Goal: Task Accomplishment & Management: Use online tool/utility

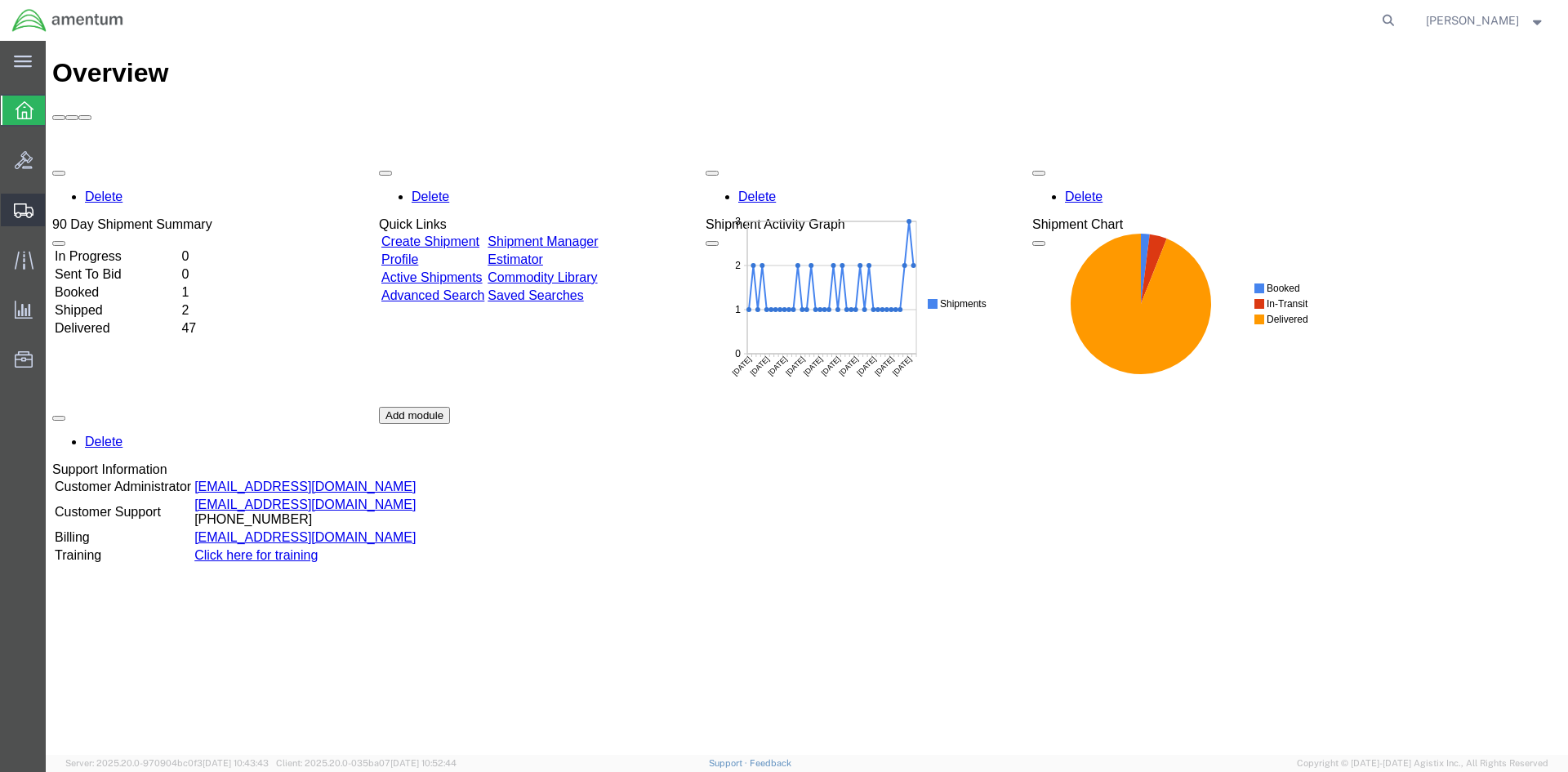
click at [0, 0] on span "Shipment Manager" at bounding box center [0, 0] width 0 height 0
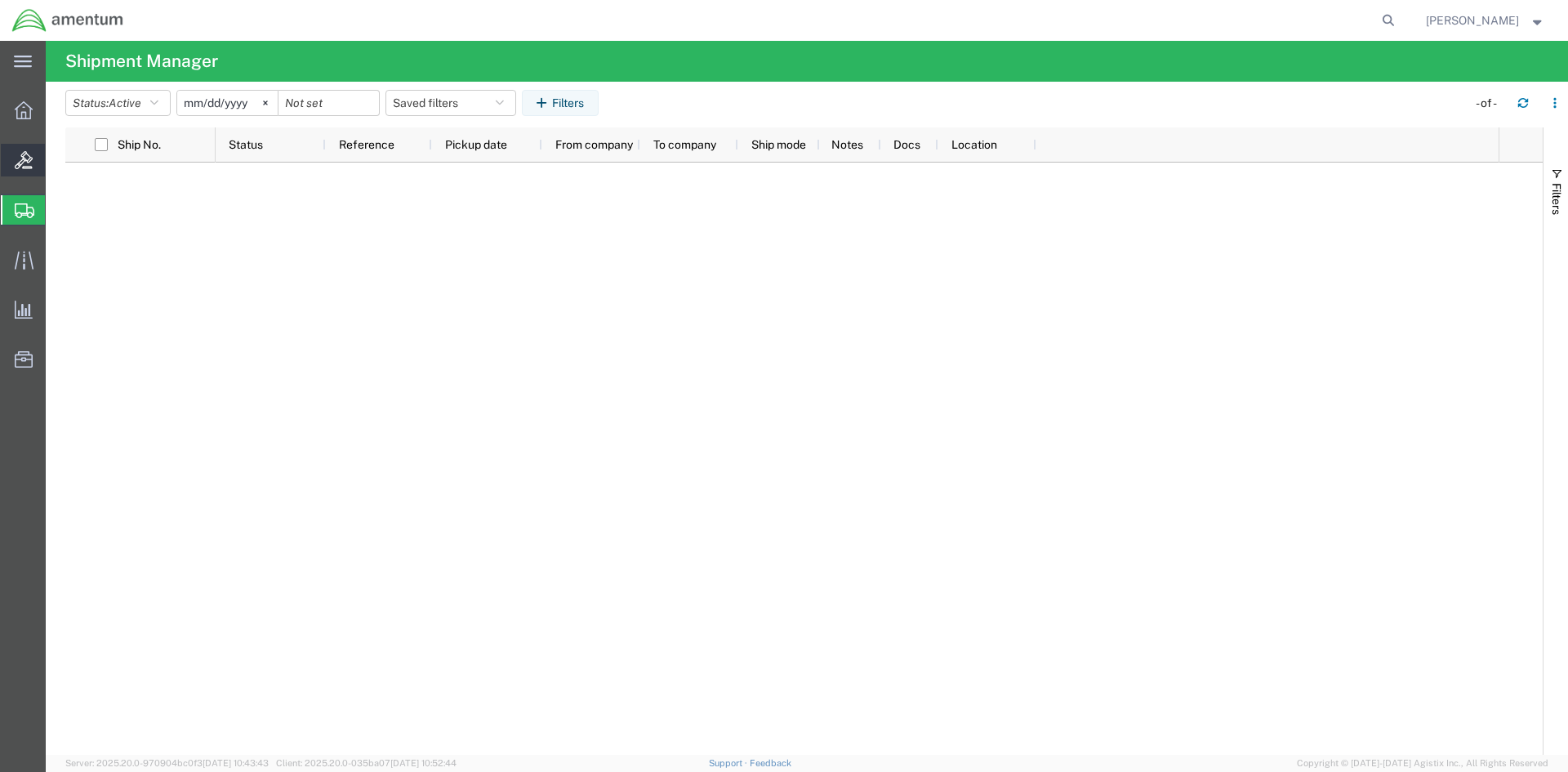
click at [56, 158] on span "Bids" at bounding box center [51, 160] width 11 height 33
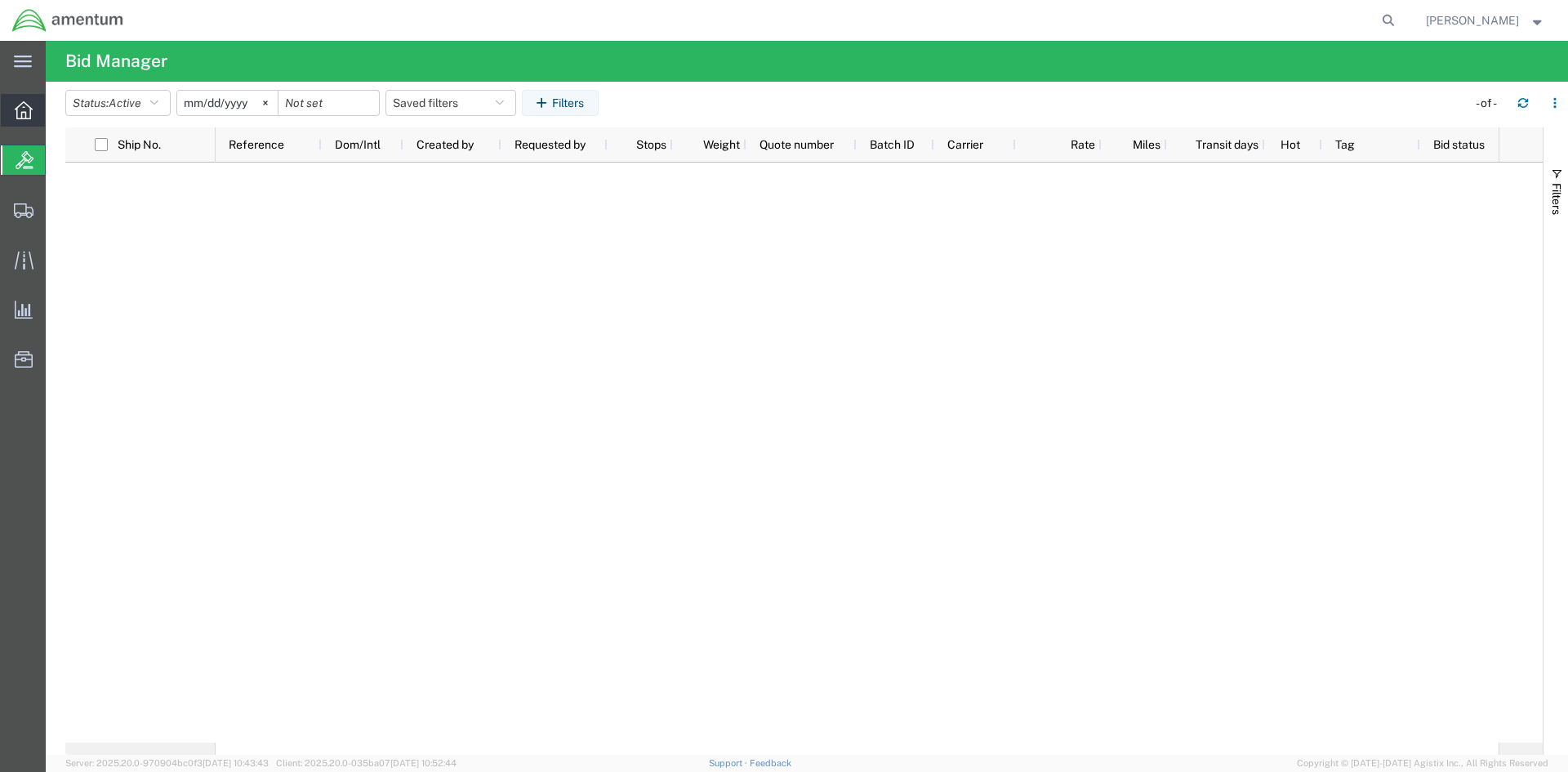
click at [56, 106] on span "Overview" at bounding box center [51, 110] width 11 height 33
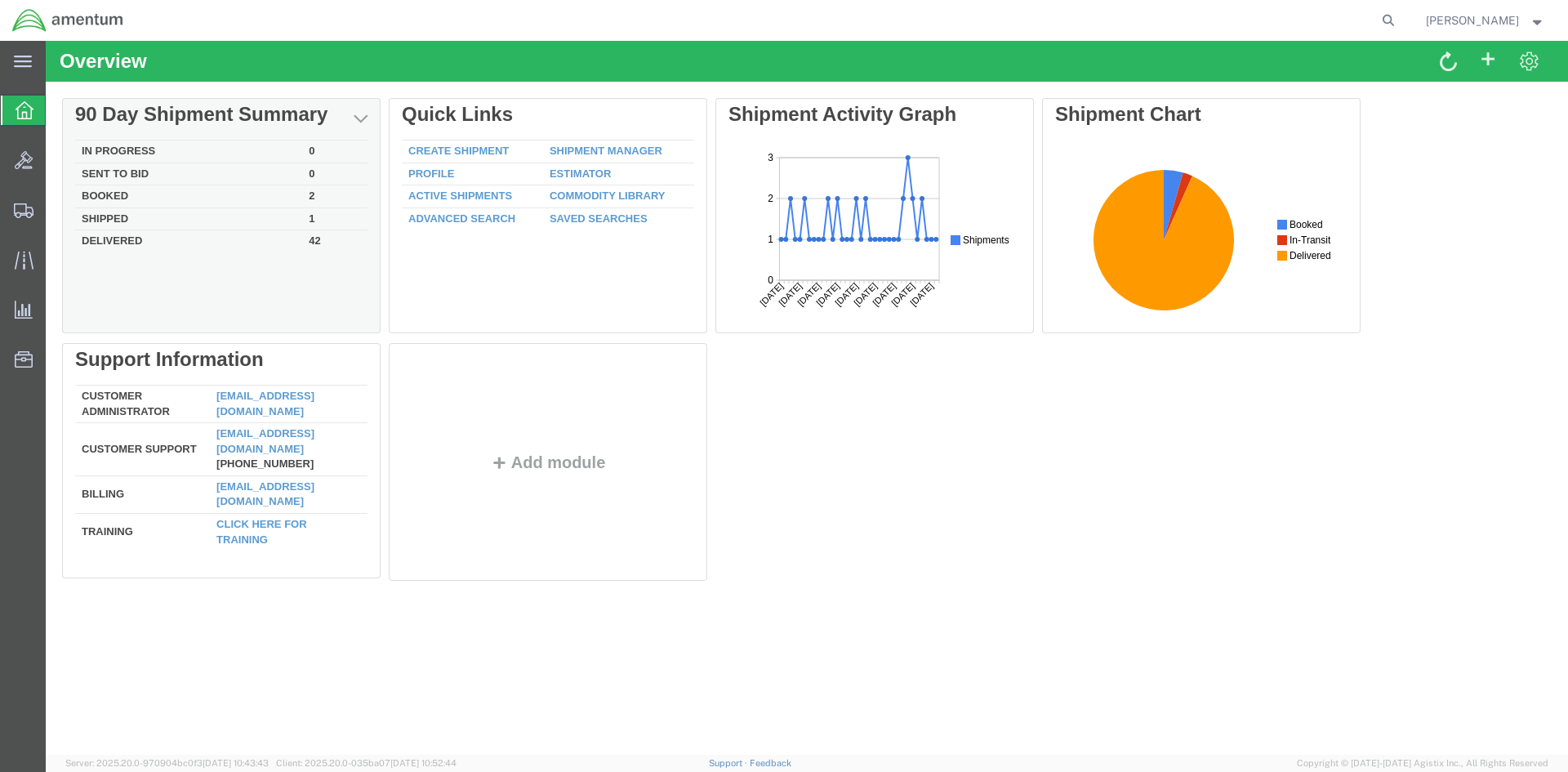
click at [103, 192] on td "Booked" at bounding box center [189, 197] width 227 height 23
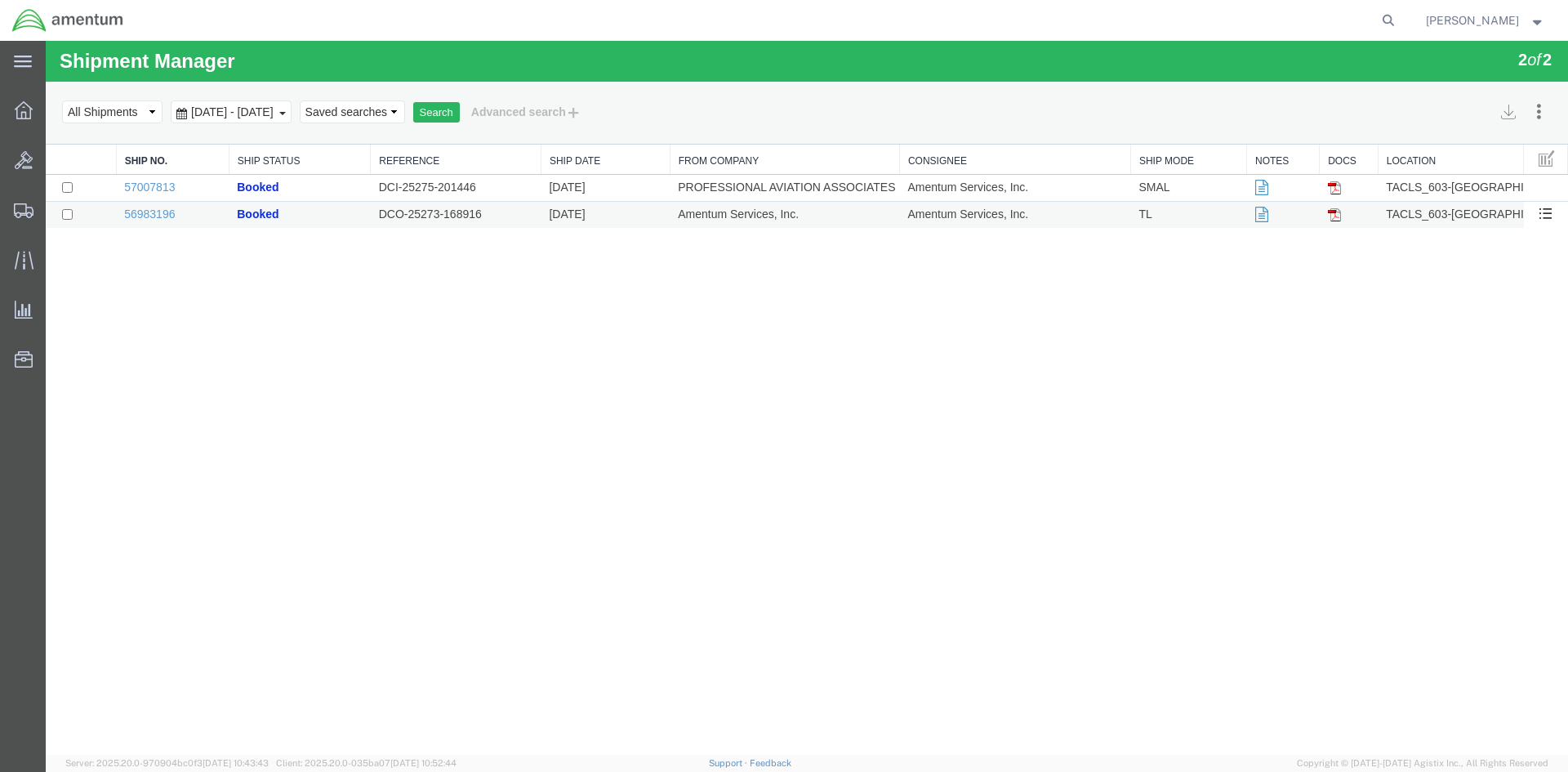
click at [249, 212] on span "Booked" at bounding box center [257, 214] width 42 height 13
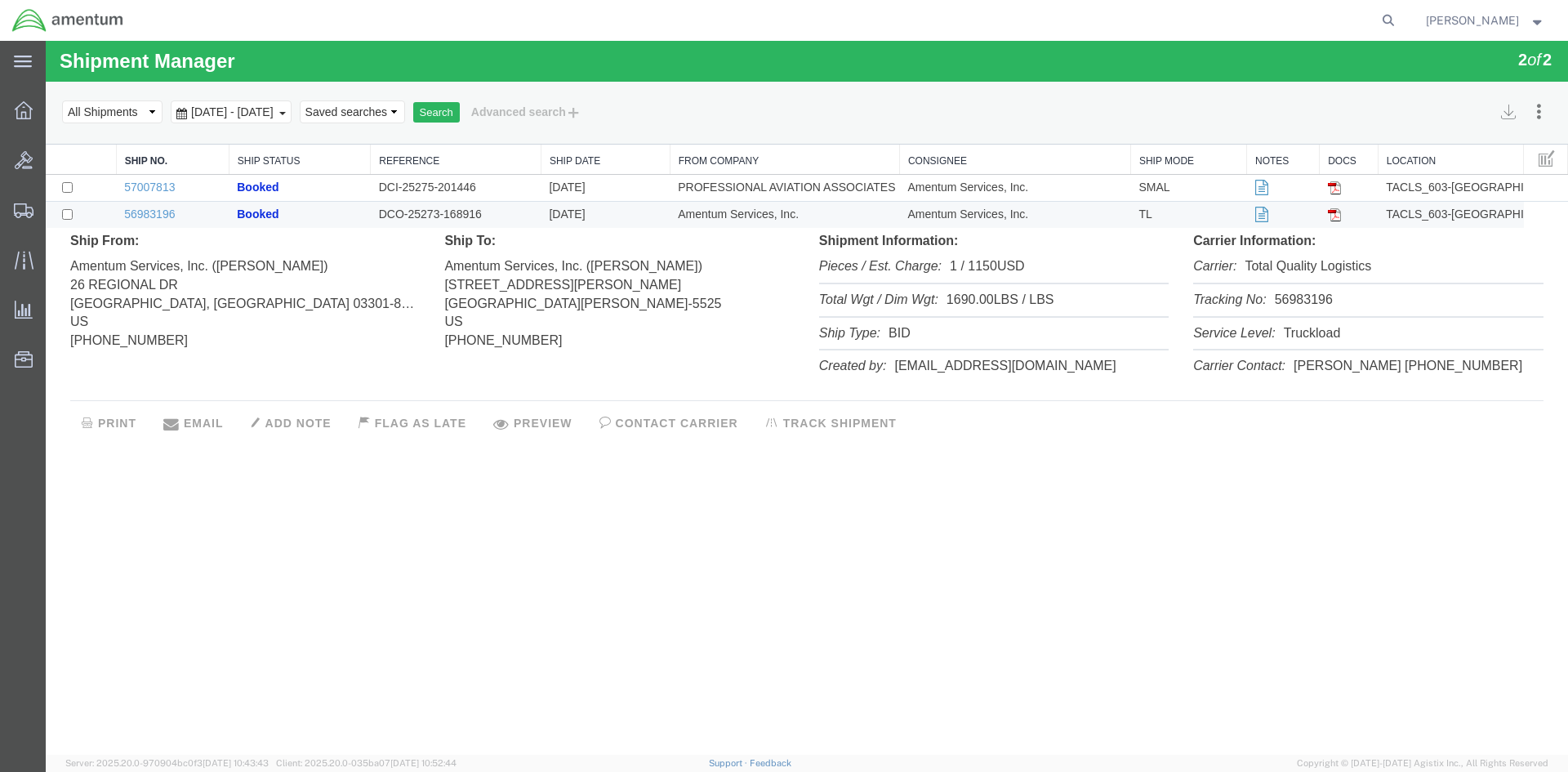
click at [111, 422] on button "PRINT" at bounding box center [109, 423] width 78 height 28
